Goal: Information Seeking & Learning: Understand process/instructions

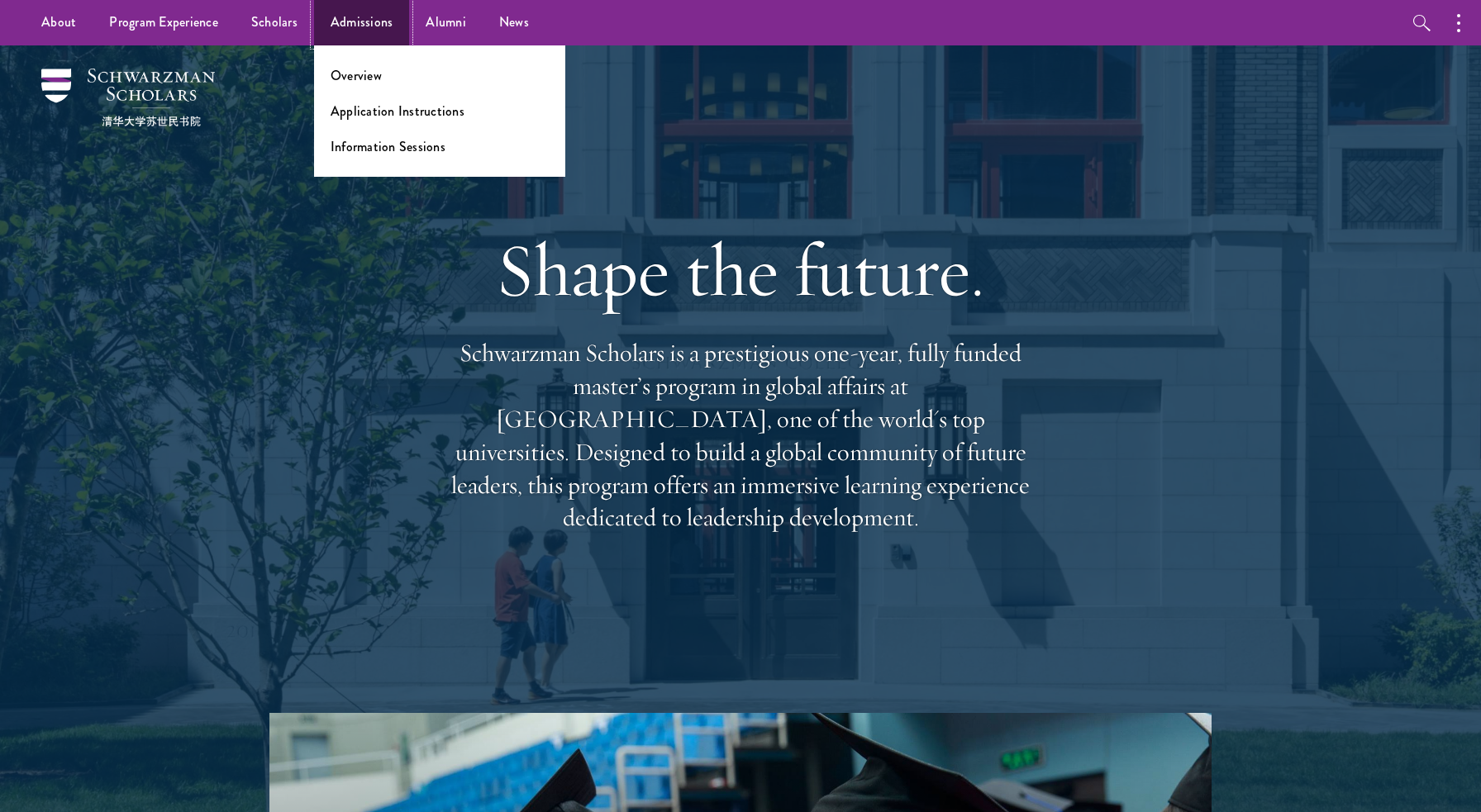
click at [333, 9] on link "Admissions" at bounding box center [362, 22] width 96 height 45
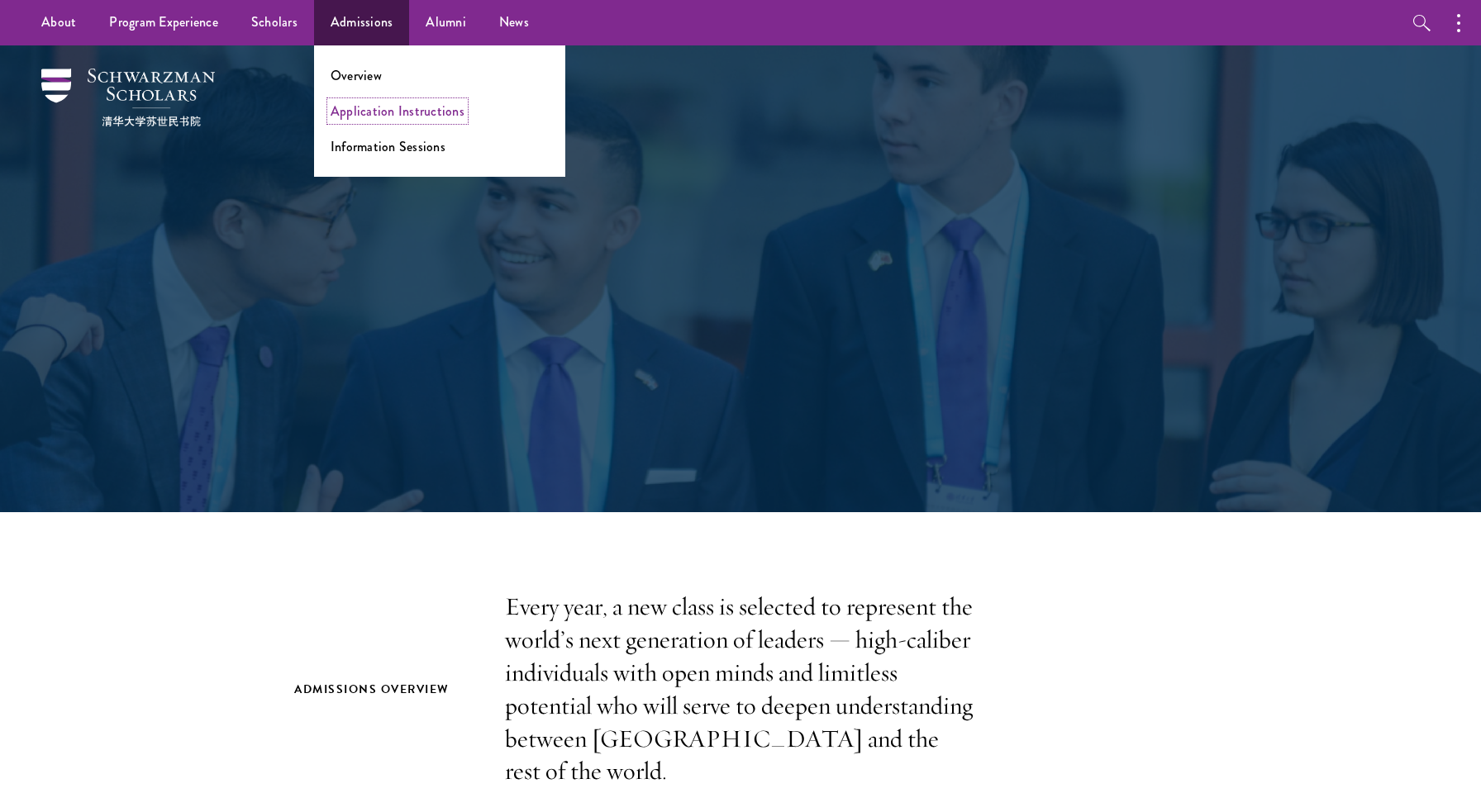
click at [365, 113] on link "Application Instructions" at bounding box center [398, 111] width 134 height 19
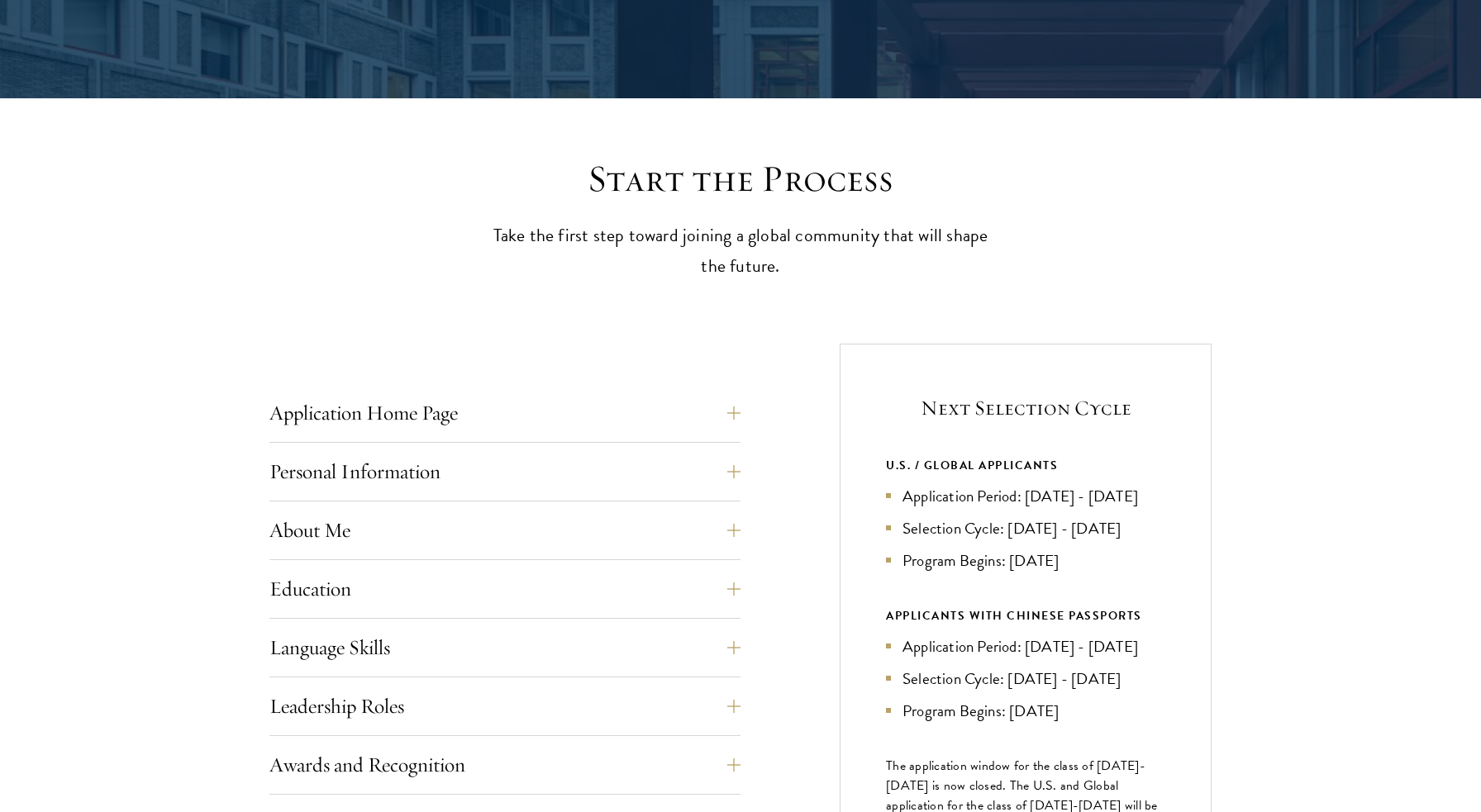
scroll to position [593, 0]
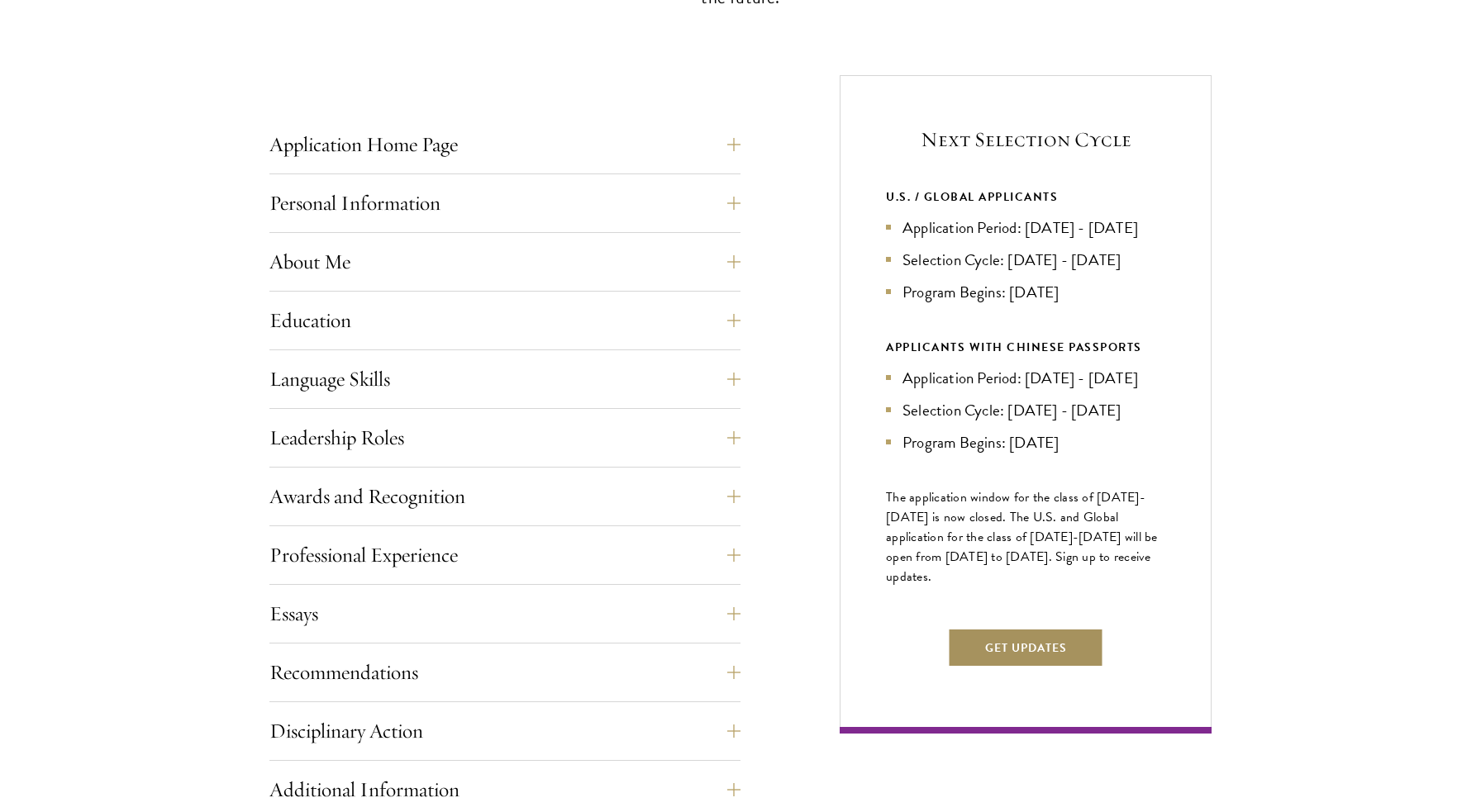
click at [1037, 668] on button "Get Updates" at bounding box center [1026, 648] width 156 height 40
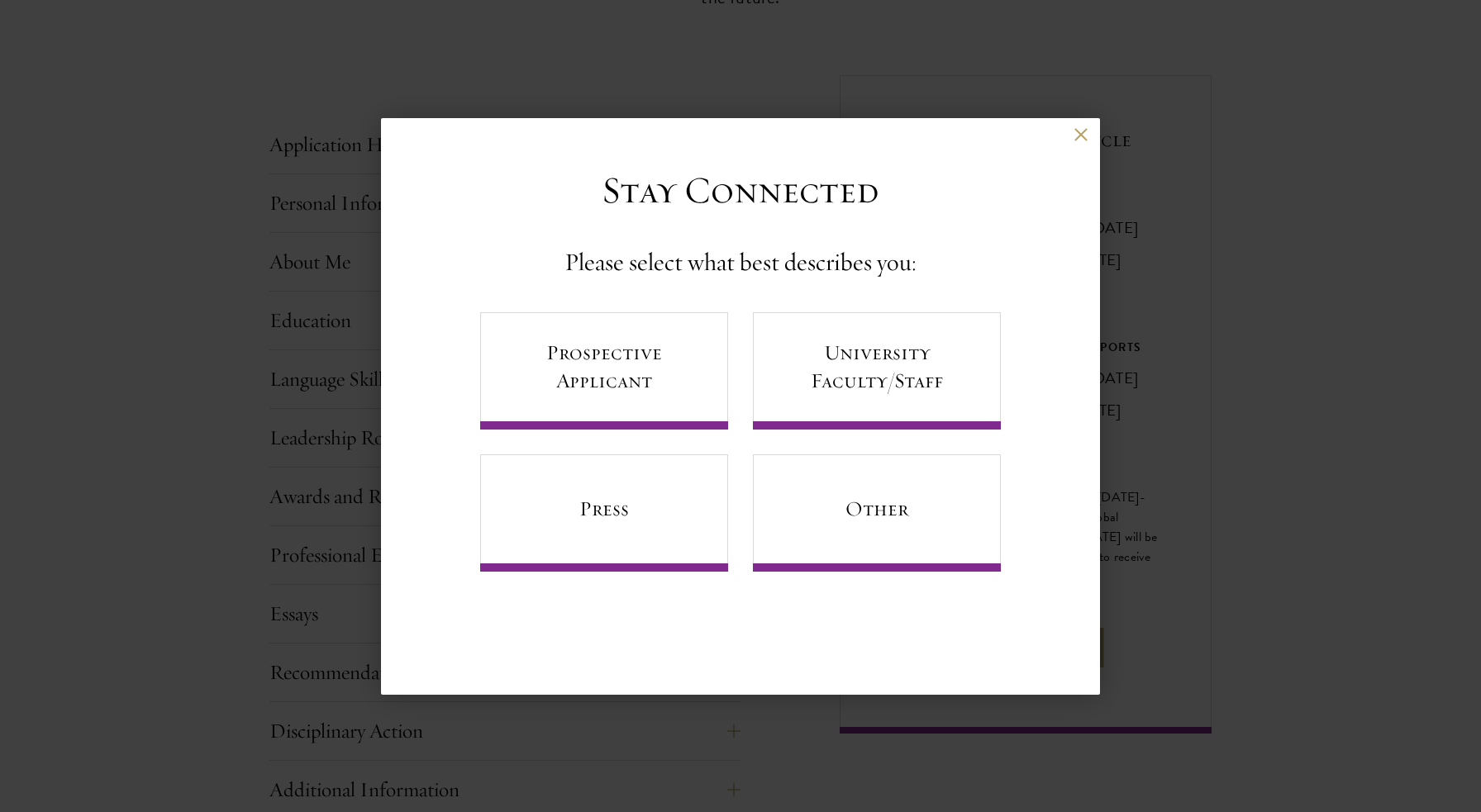
click at [1091, 138] on div "Back" at bounding box center [740, 148] width 719 height 40
click at [1081, 136] on button at bounding box center [1080, 135] width 14 height 14
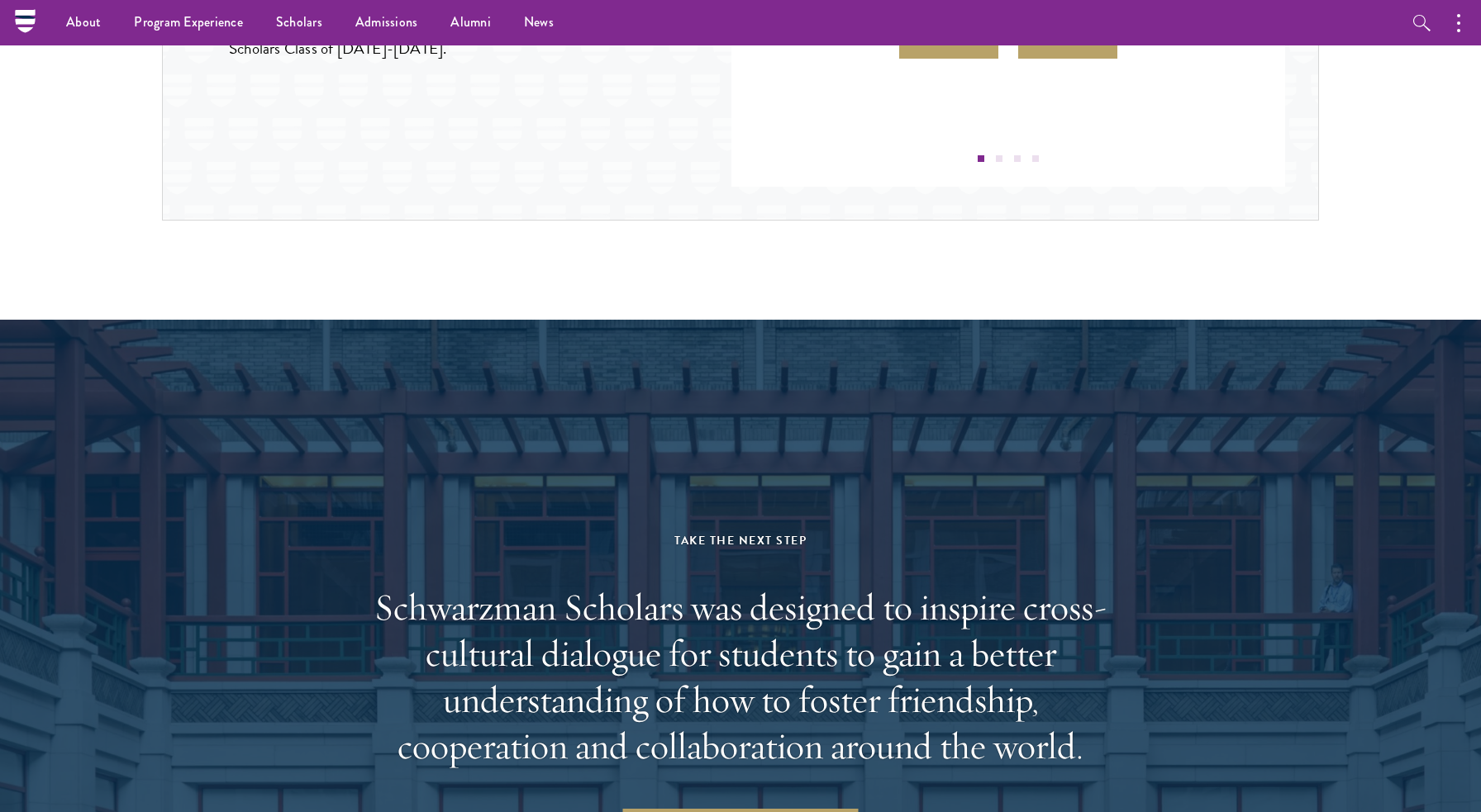
scroll to position [1929, 0]
